Goal: Task Accomplishment & Management: Use online tool/utility

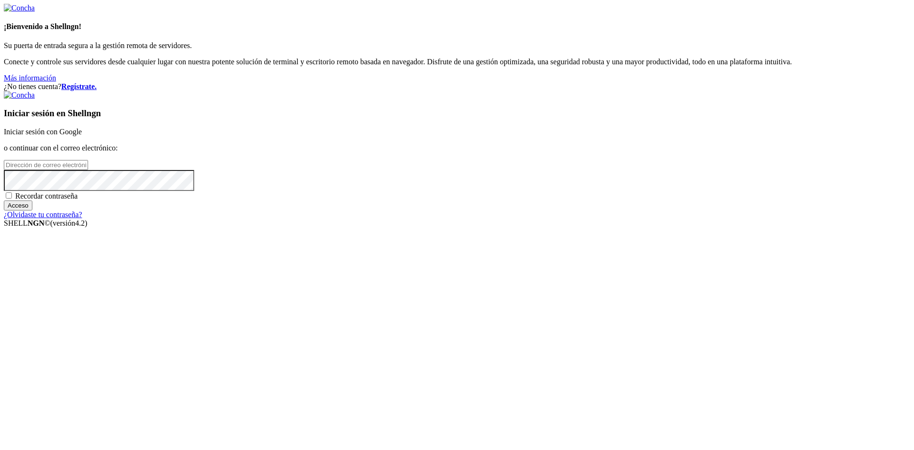
click at [88, 170] on input "email" at bounding box center [46, 165] width 84 height 10
click at [82, 136] on font "Iniciar sesión con Google" at bounding box center [43, 132] width 78 height 8
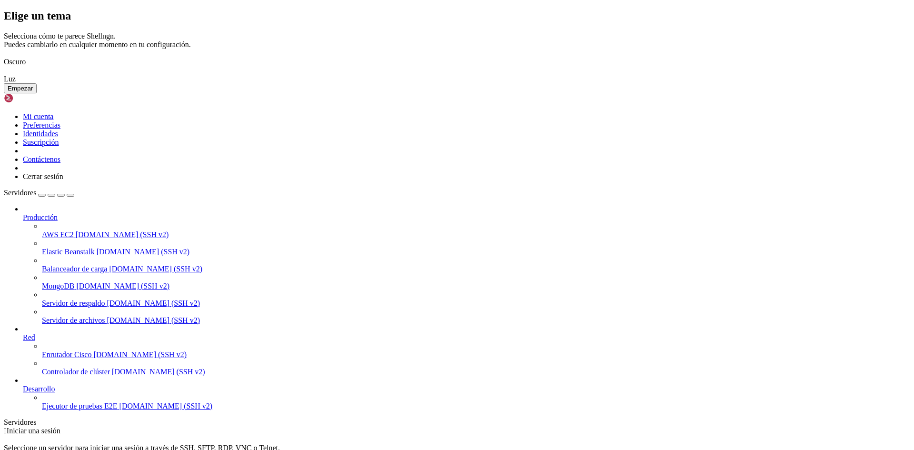
click at [4, 56] on img at bounding box center [4, 56] width 0 height 0
click at [37, 93] on button "Empezar" at bounding box center [20, 88] width 33 height 10
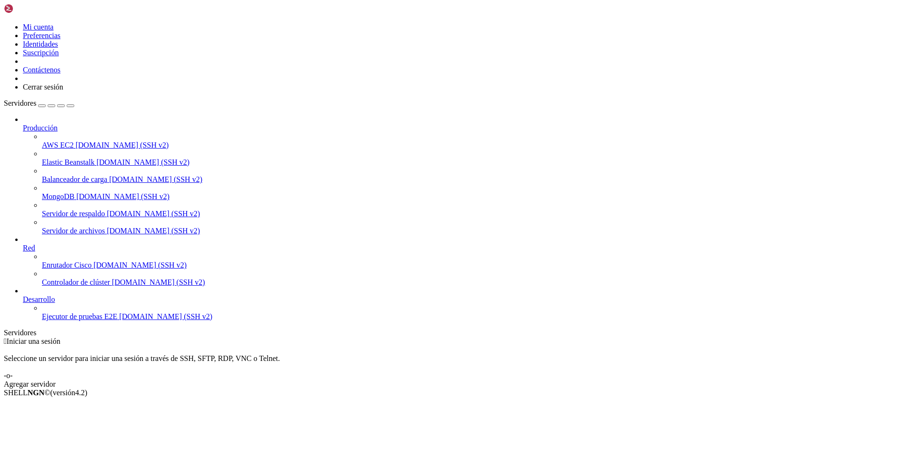
click at [673, 337] on div " Iniciar una sesión Seleccione un servidor para iniciar una sesión a través de…" at bounding box center [457, 362] width 906 height 51
click at [56, 380] on font "Agregar servidor" at bounding box center [30, 384] width 52 height 8
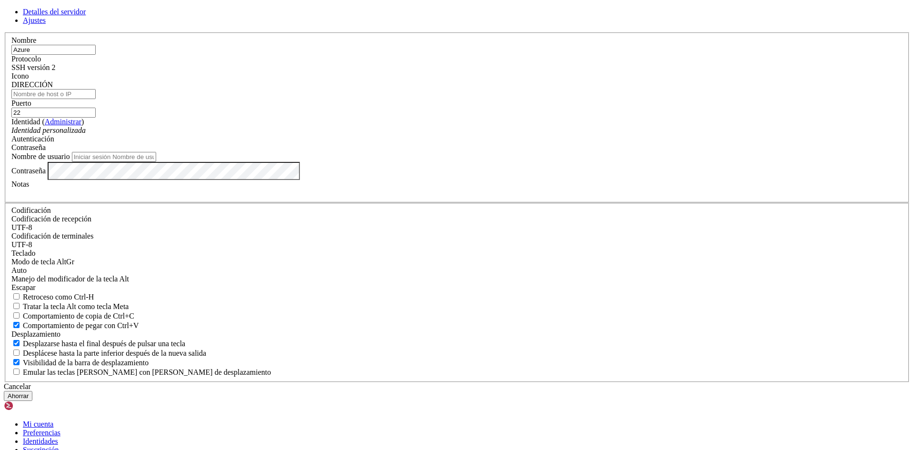
type input "Azure"
click at [96, 99] on input "DIRECCIÓN" at bounding box center [53, 94] width 84 height 10
paste input "[TECHNICAL_ID]"
type input "[TECHNICAL_ID]"
click at [86, 134] on font "Identidad personalizada" at bounding box center [48, 130] width 74 height 8
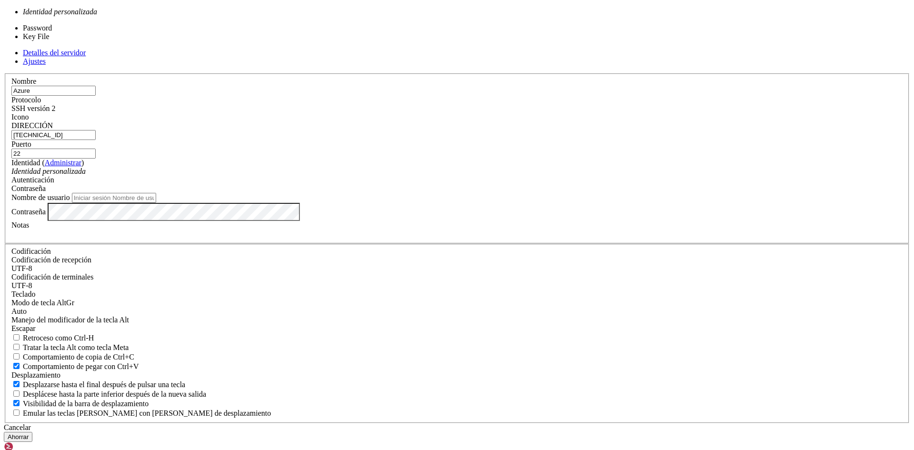
click at [562, 193] on div "Contraseña" at bounding box center [456, 188] width 891 height 9
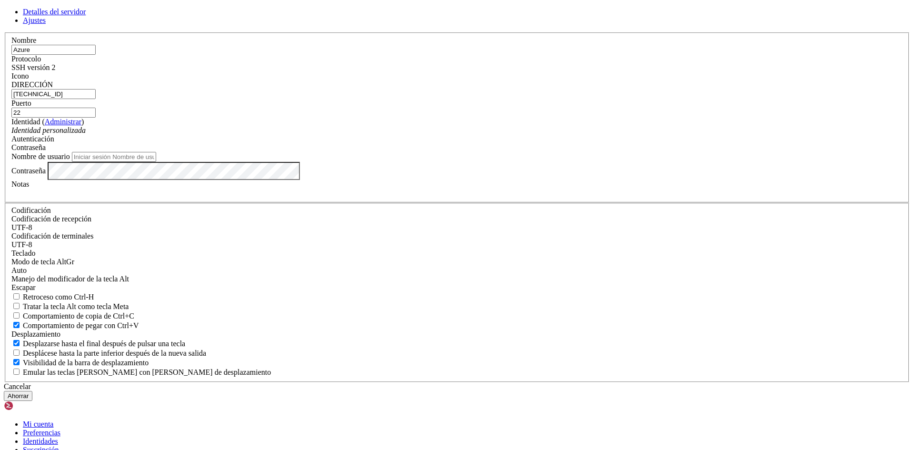
click at [156, 162] on input "Nombre de usuario" at bounding box center [114, 157] width 84 height 10
type input "Dafne"
click at [29, 392] on font "Ahorrar" at bounding box center [18, 395] width 21 height 7
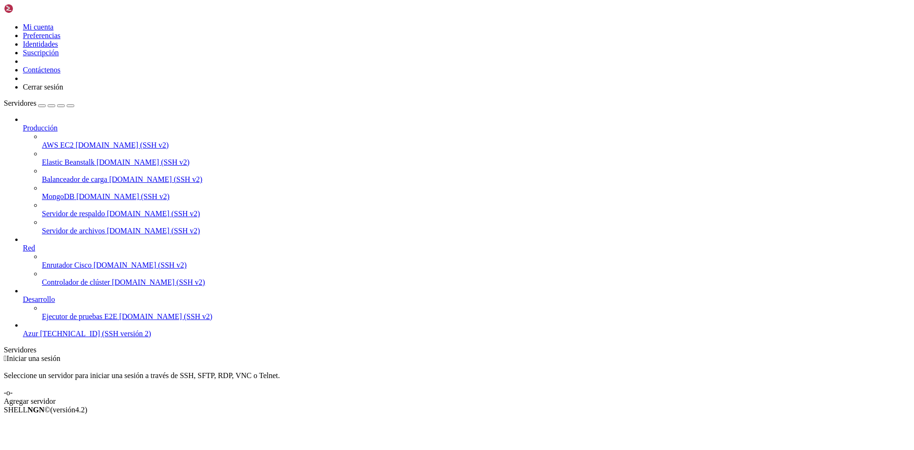
click at [38, 337] on span "Azur" at bounding box center [30, 333] width 15 height 8
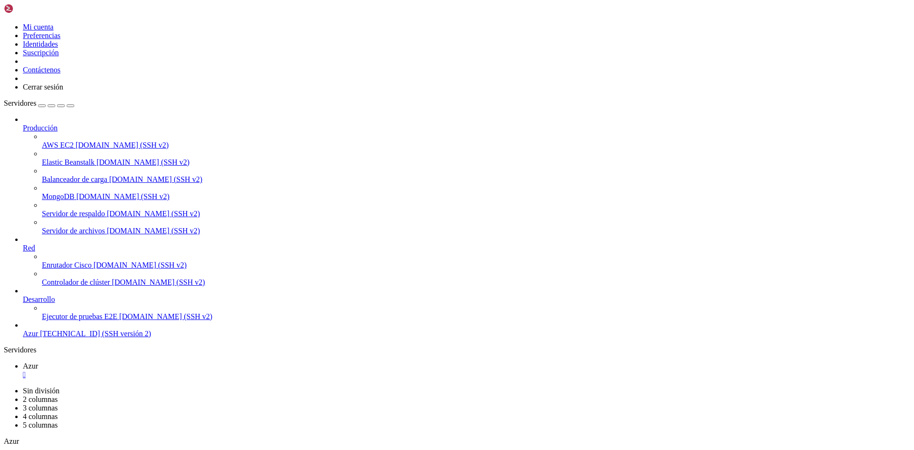
scroll to position [809, 0]
